Goal: Information Seeking & Learning: Learn about a topic

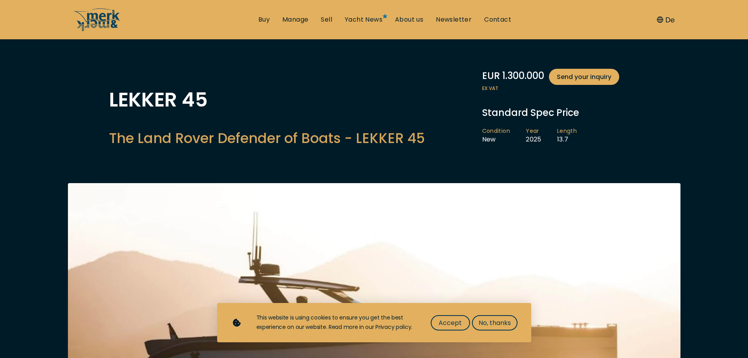
scroll to position [39, 0]
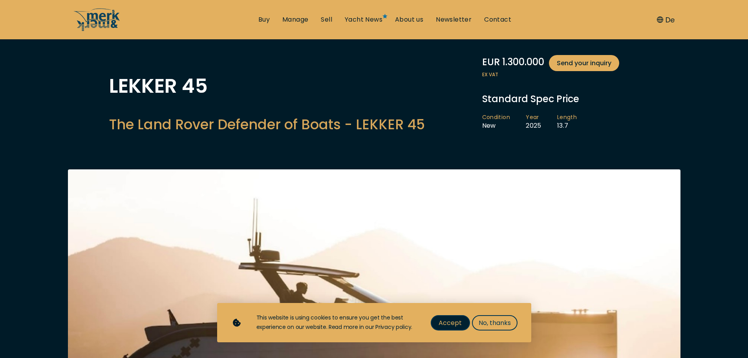
click at [456, 322] on span "Accept" at bounding box center [450, 323] width 23 height 10
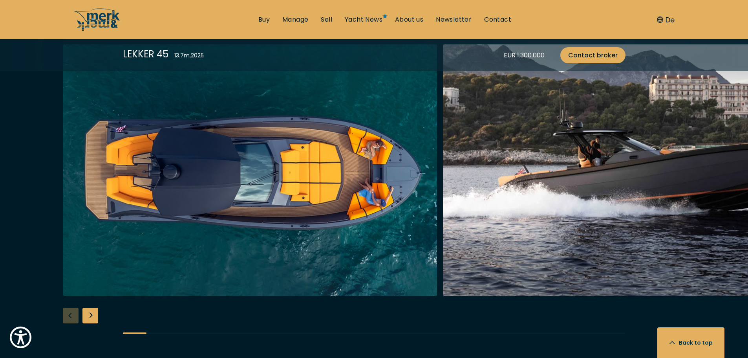
scroll to position [943, 0]
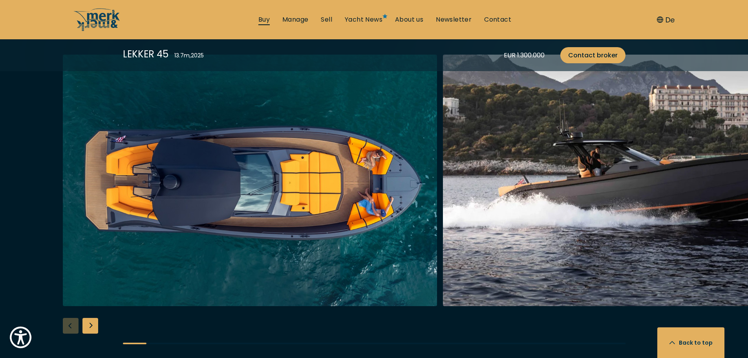
click at [263, 18] on link "Buy" at bounding box center [263, 19] width 11 height 9
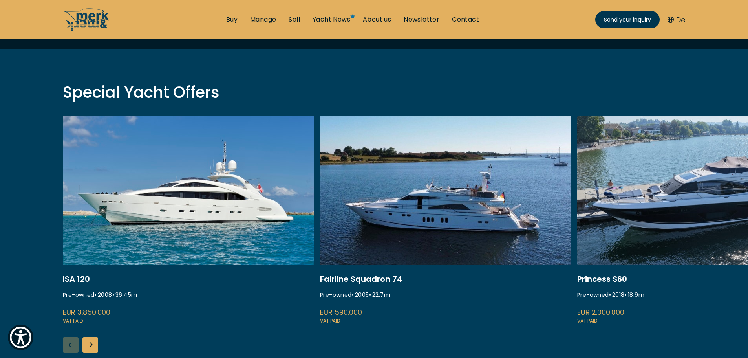
scroll to position [236, 0]
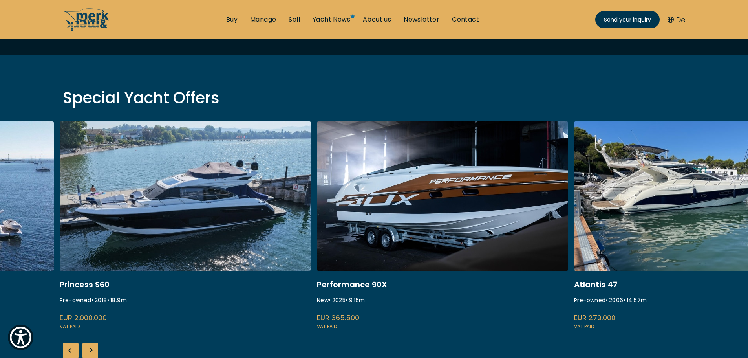
click at [130, 238] on link at bounding box center [185, 225] width 251 height 209
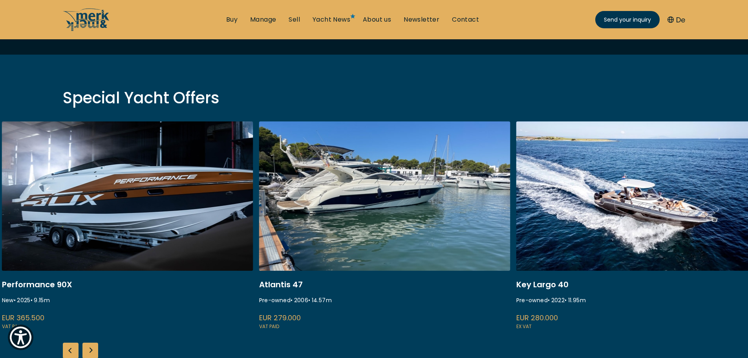
click at [252, 225] on link at bounding box center [127, 225] width 251 height 209
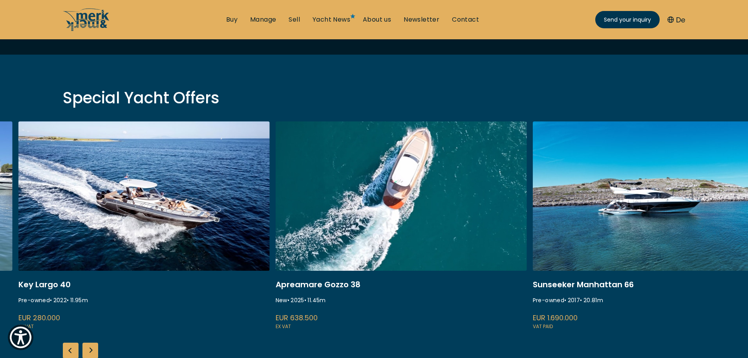
click at [122, 222] on link at bounding box center [143, 225] width 251 height 209
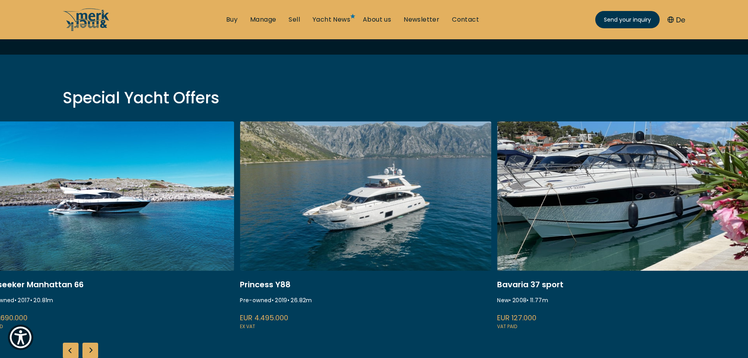
click at [45, 227] on link at bounding box center [108, 225] width 251 height 209
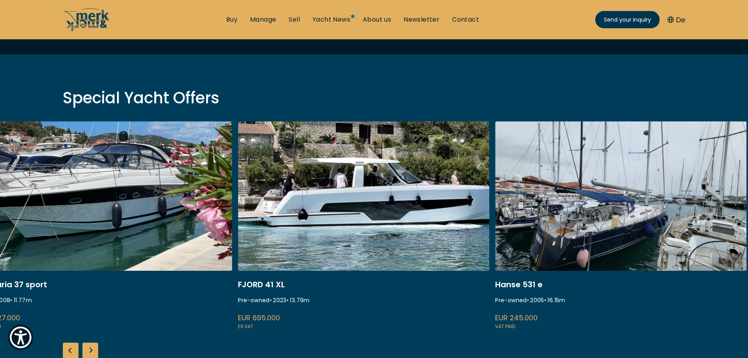
click at [82, 233] on link at bounding box center [106, 225] width 251 height 209
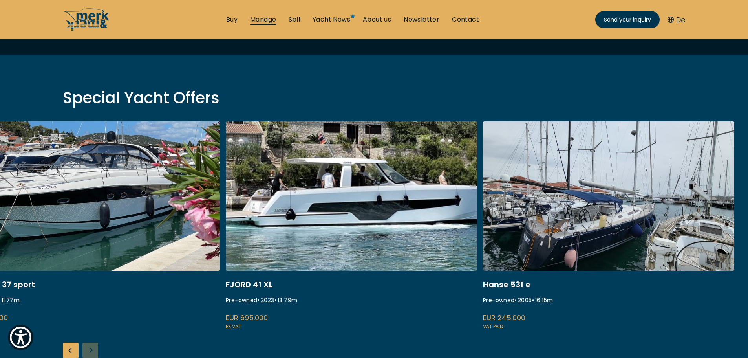
click at [267, 18] on link "Manage" at bounding box center [263, 19] width 26 height 9
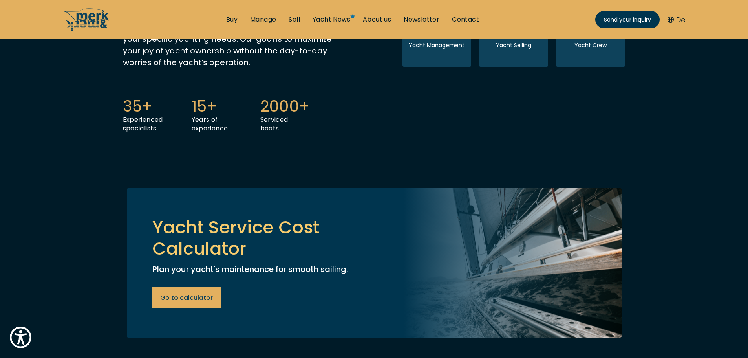
scroll to position [354, 0]
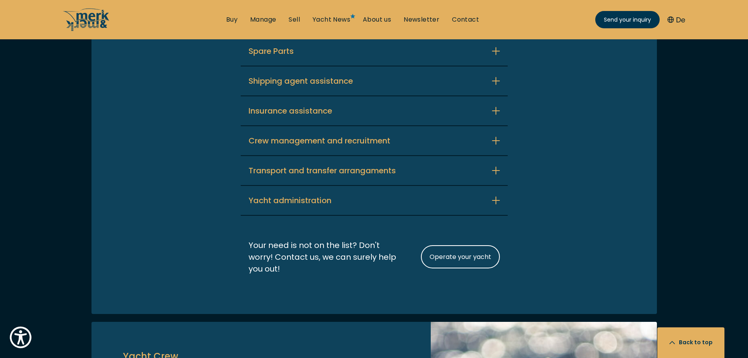
scroll to position [1871, 0]
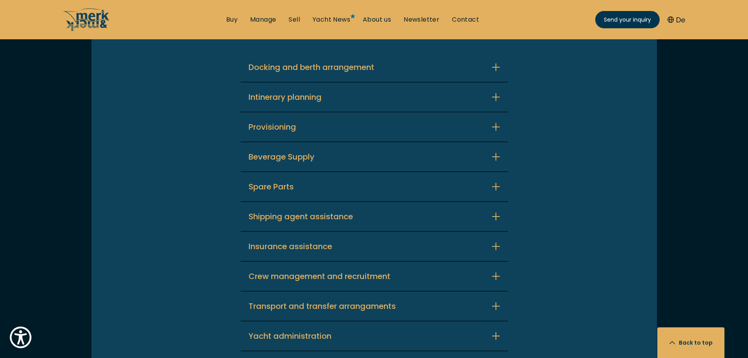
scroll to position [1714, 0]
